Goal: Task Accomplishment & Management: Use online tool/utility

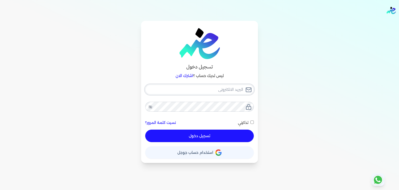
click at [208, 88] on input "email" at bounding box center [199, 90] width 109 height 10
type input "[EMAIL_ADDRESS][DOMAIN_NAME]"
click at [242, 133] on button "تسجيل دخول" at bounding box center [199, 136] width 109 height 12
checkbox input "false"
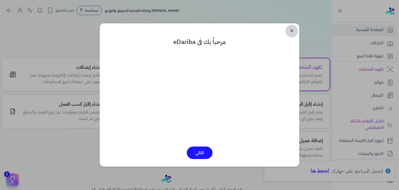
click at [292, 28] on link "✕" at bounding box center [292, 31] width 12 height 12
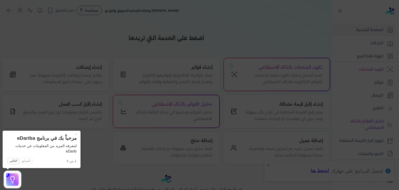
click at [272, 161] on icon at bounding box center [199, 95] width 399 height 190
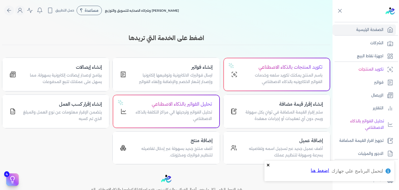
click at [269, 164] on icon "close" at bounding box center [268, 165] width 3 height 3
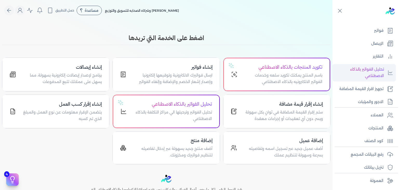
scroll to position [52, 0]
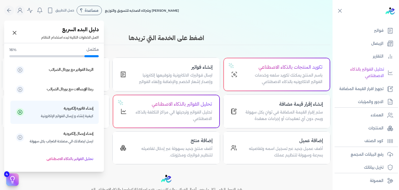
click at [9, 182] on icon at bounding box center [13, 180] width 8 height 8
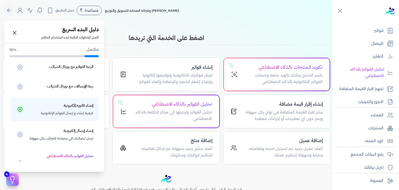
scroll to position [3, 0]
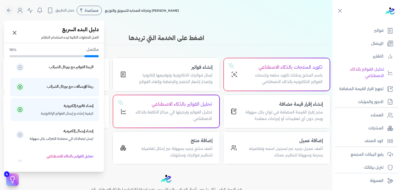
click at [86, 87] on h5 "ربط الإيصالات مع بورتال الضرائب" at bounding box center [70, 86] width 47 height 7
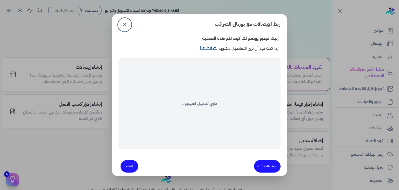
click at [210, 47] on link "اضغط هنا" at bounding box center [209, 51] width 18 height 12
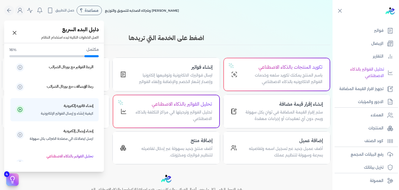
click at [12, 179] on icon at bounding box center [13, 180] width 8 height 8
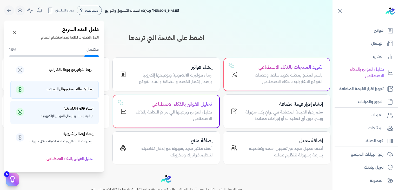
click at [78, 90] on h5 "ربط الإيصالات مع بورتال الضرائب" at bounding box center [70, 89] width 47 height 7
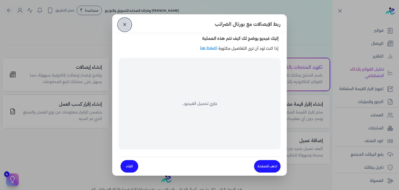
click at [123, 20] on link "✕" at bounding box center [125, 24] width 12 height 12
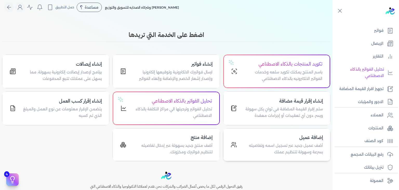
scroll to position [3, 0]
